Goal: Use online tool/utility: Use online tool/utility

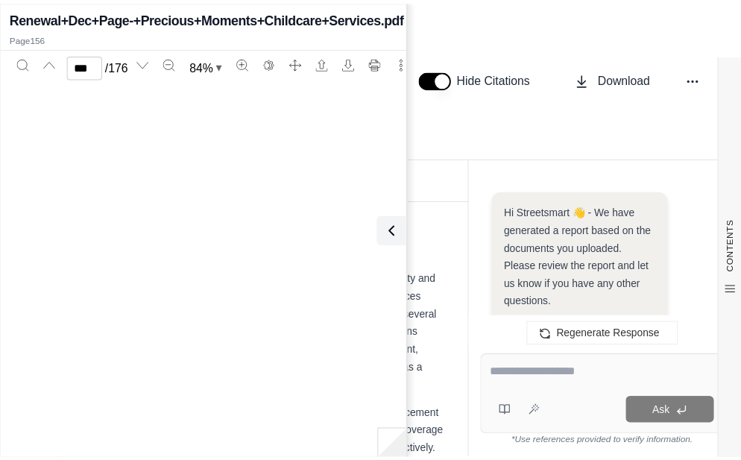
scroll to position [75930, 0]
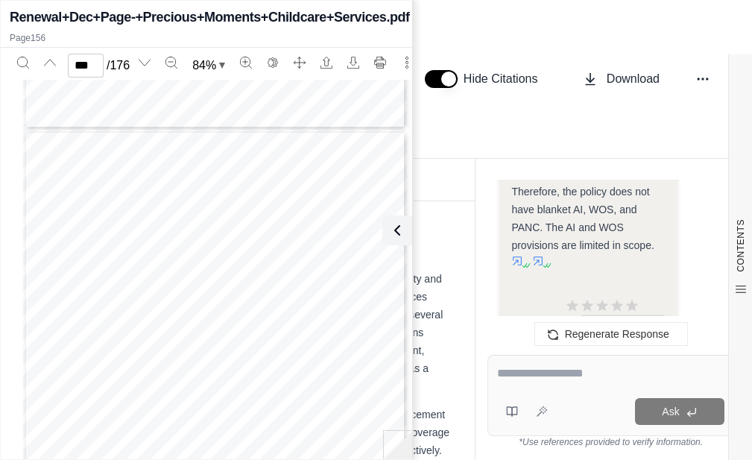
click at [392, 232] on icon at bounding box center [397, 230] width 18 height 18
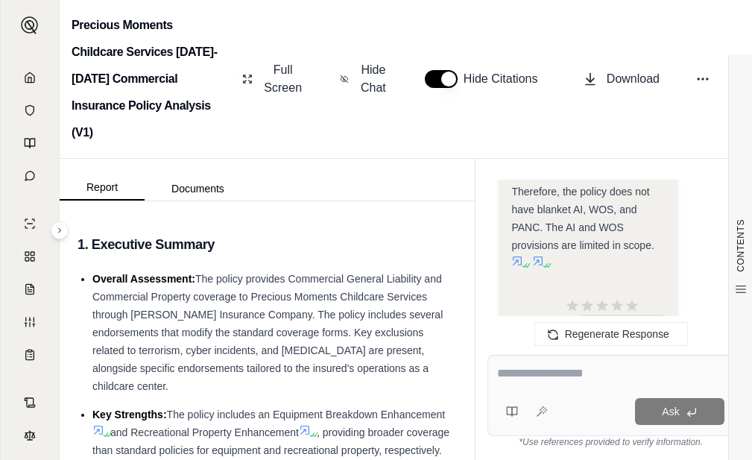
click at [27, 79] on icon at bounding box center [30, 78] width 12 height 12
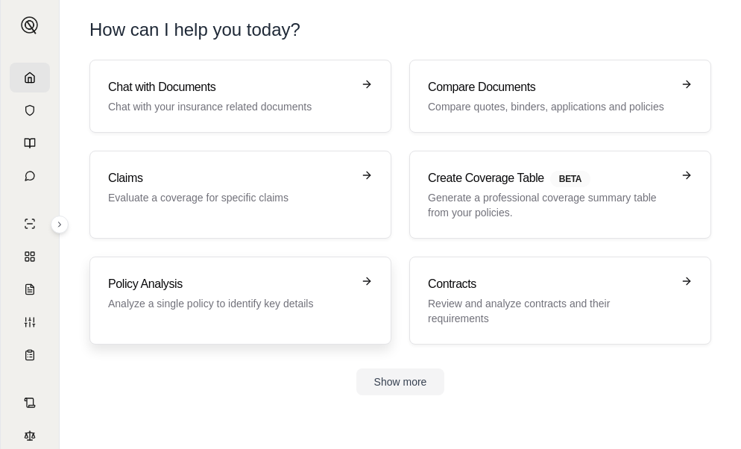
click at [239, 290] on h3 "Policy Analysis" at bounding box center [230, 284] width 244 height 18
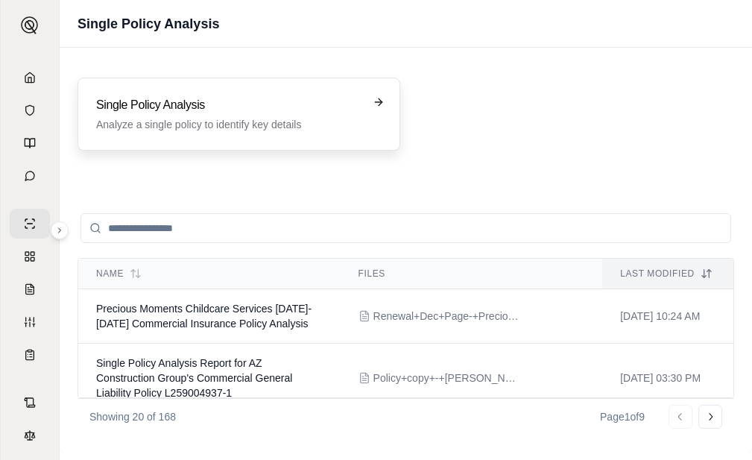
click at [206, 139] on div "Single Policy Analysis Analyze a single policy to identify key details" at bounding box center [238, 113] width 323 height 73
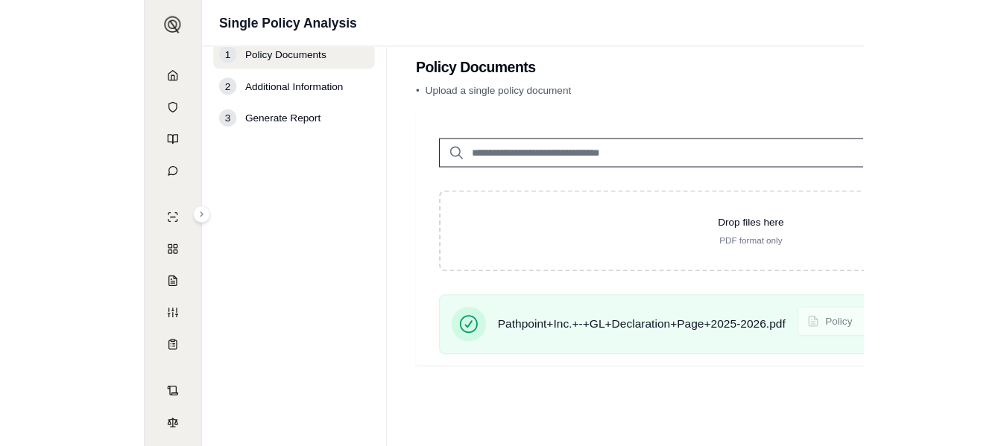
scroll to position [30, 0]
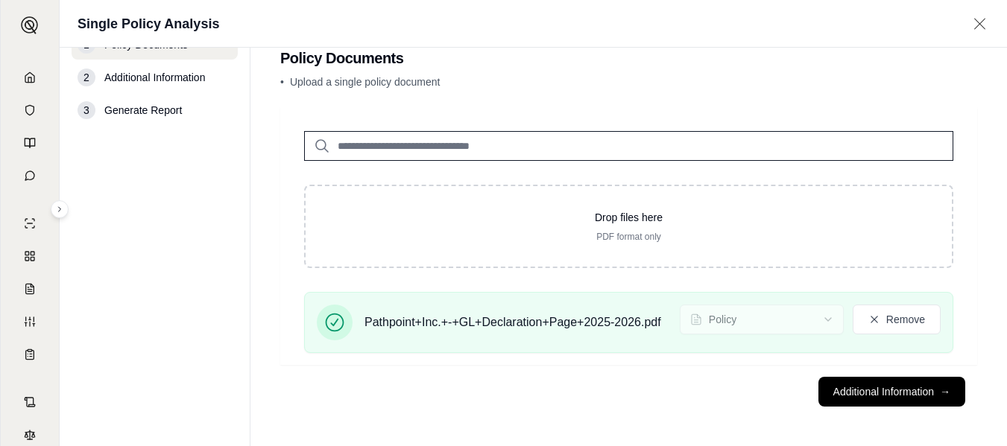
drag, startPoint x: 921, startPoint y: 387, endPoint x: 934, endPoint y: 370, distance: 21.8
click at [751, 387] on button "Additional Information →" at bounding box center [891, 392] width 147 height 30
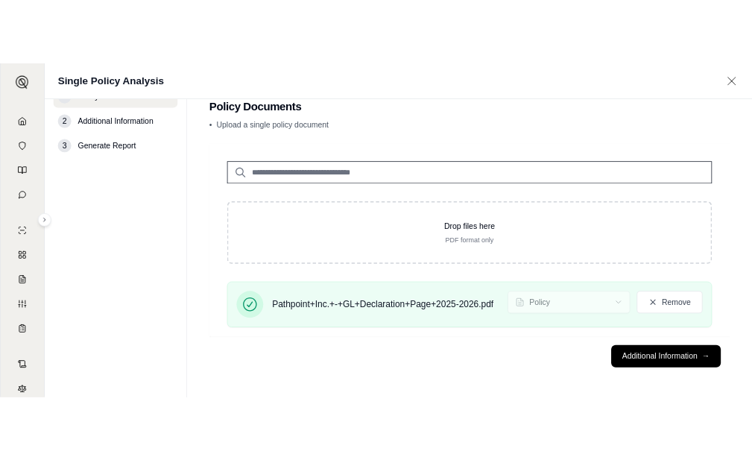
scroll to position [0, 0]
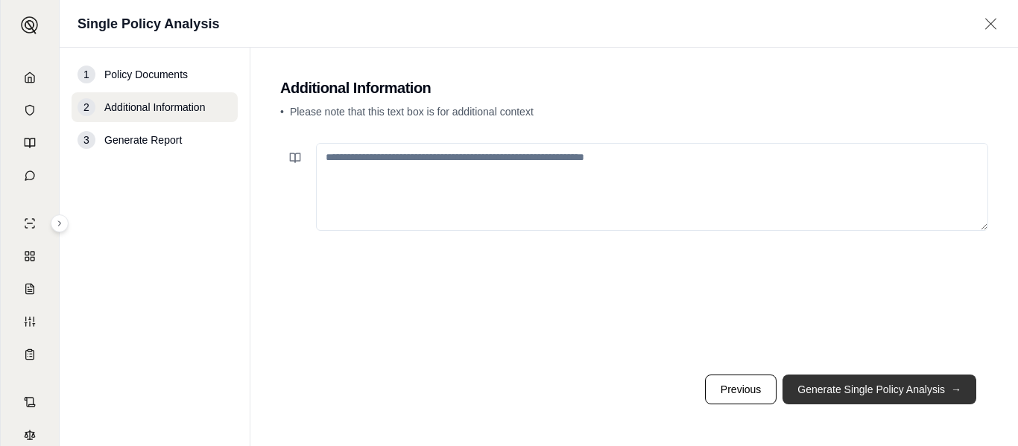
drag, startPoint x: 944, startPoint y: 386, endPoint x: 961, endPoint y: 320, distance: 68.5
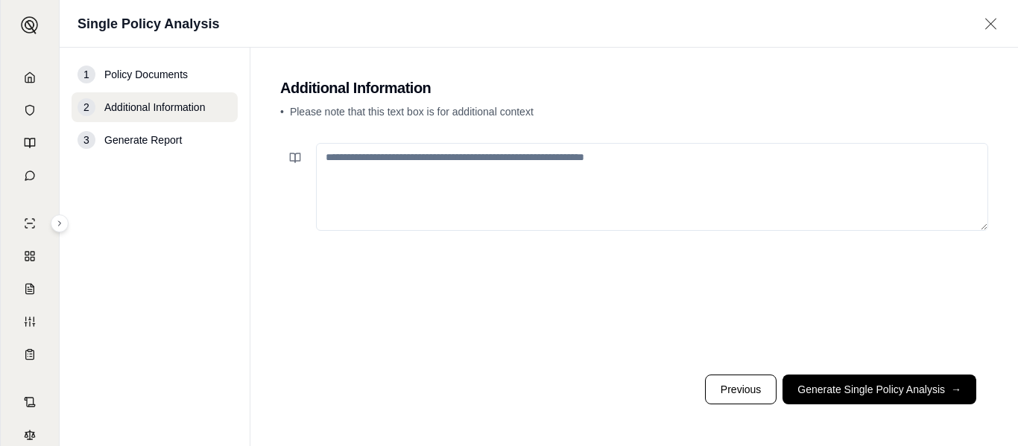
click at [751, 385] on button "Generate Single Policy Analysis →" at bounding box center [879, 390] width 194 height 30
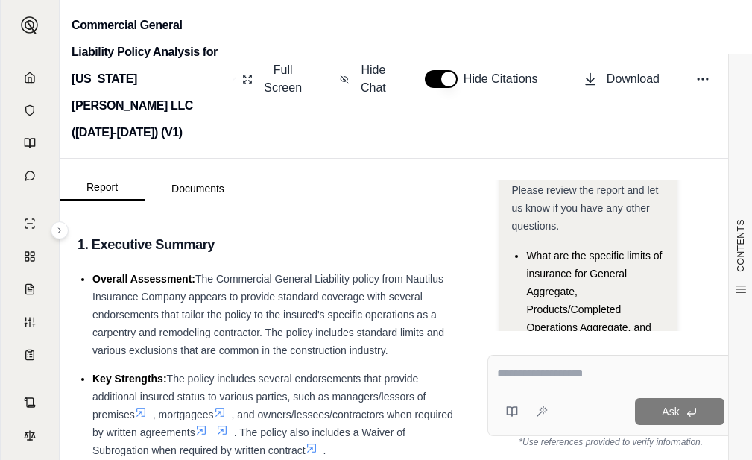
scroll to position [273, 0]
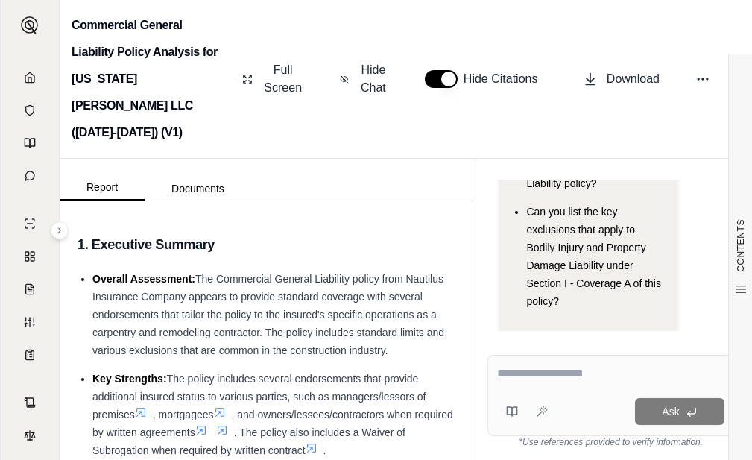
click at [561, 380] on textarea at bounding box center [610, 373] width 227 height 18
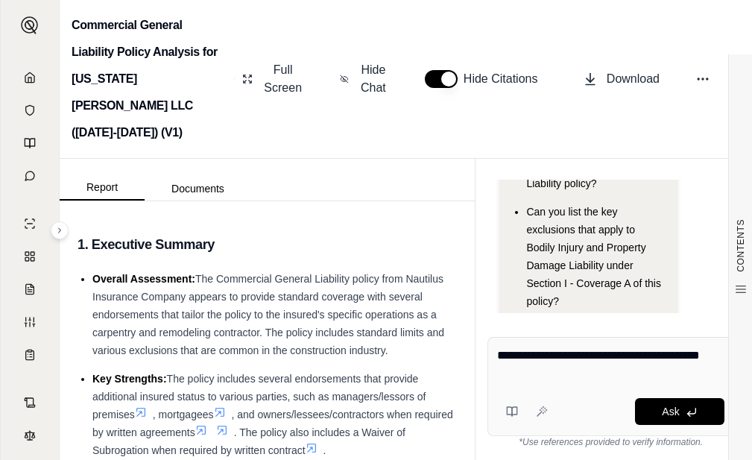
type textarea "**********"
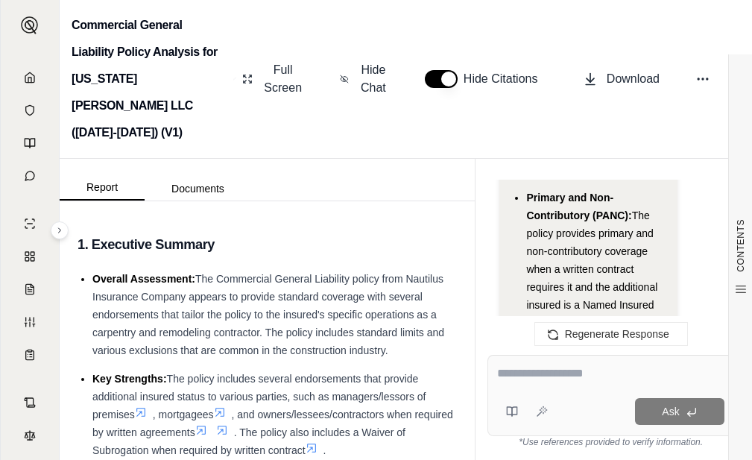
scroll to position [4526, 0]
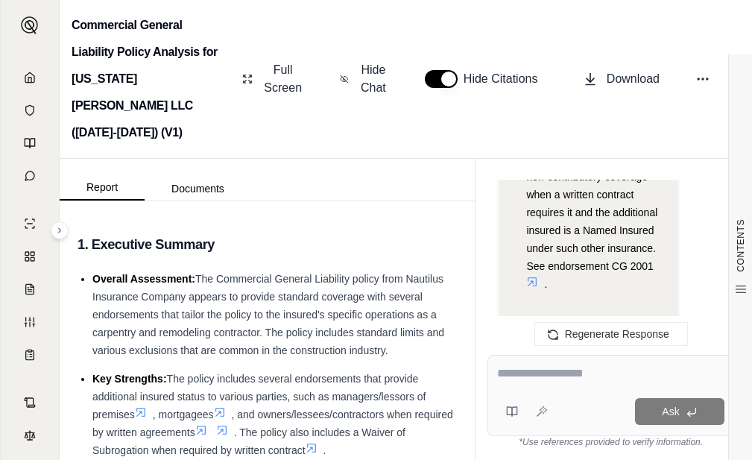
click at [566, 380] on textarea at bounding box center [610, 373] width 227 height 18
